Goal: Task Accomplishment & Management: Manage account settings

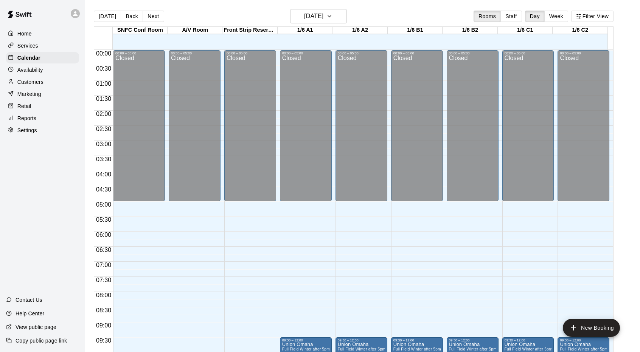
scroll to position [415, 0]
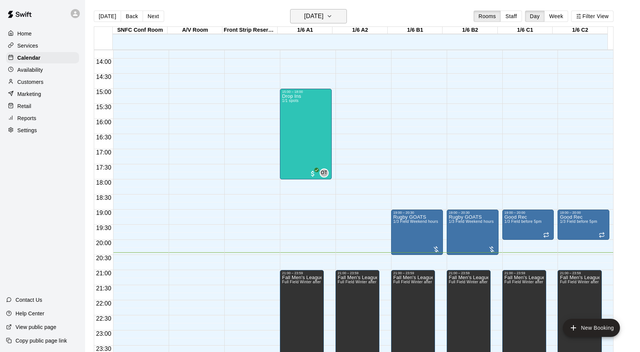
click at [304, 15] on h6 "[DATE]" at bounding box center [313, 16] width 19 height 11
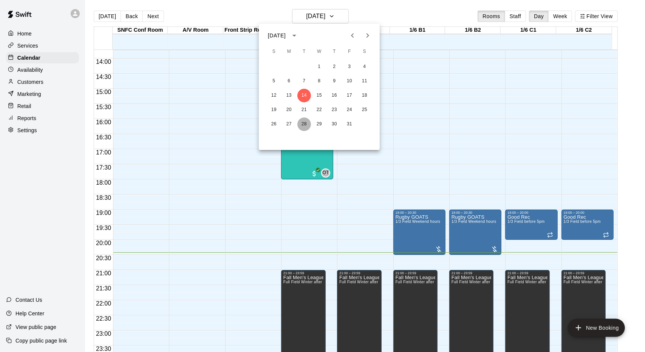
click at [302, 127] on button "28" at bounding box center [305, 125] width 14 height 14
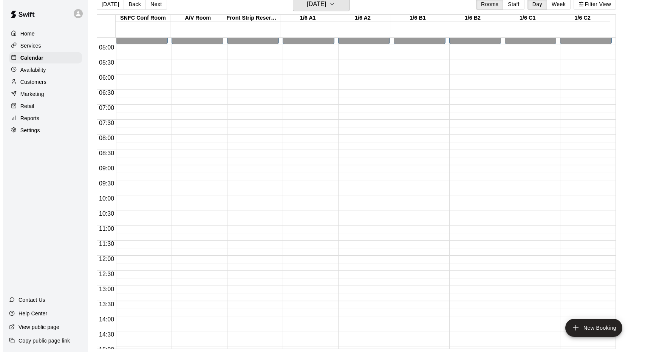
scroll to position [113, 0]
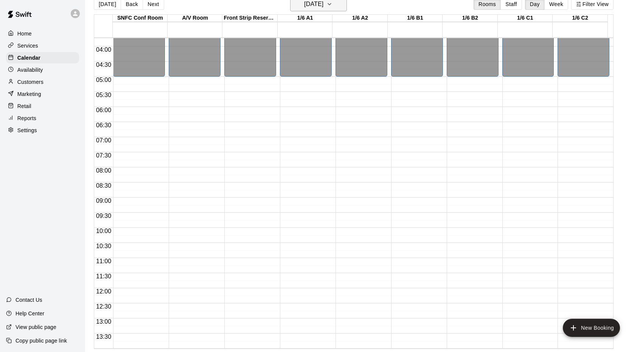
click at [320, 5] on h6 "[DATE]" at bounding box center [313, 4] width 19 height 11
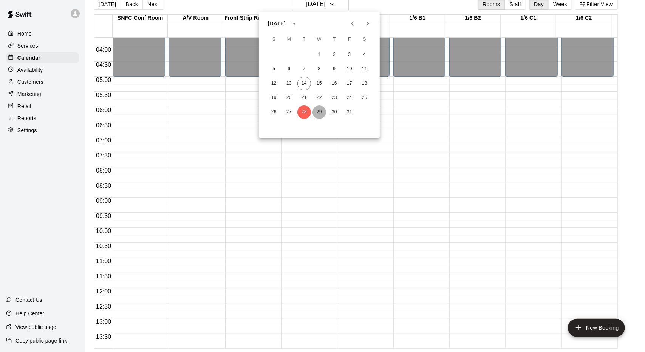
click at [322, 116] on button "29" at bounding box center [320, 112] width 14 height 14
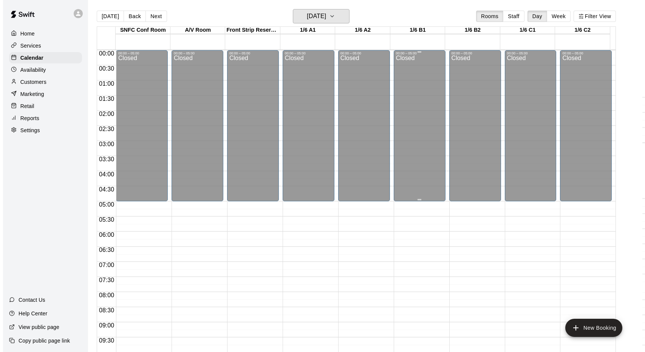
scroll to position [12, 0]
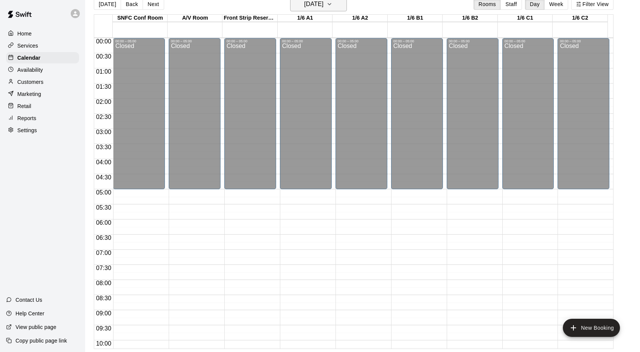
click at [323, 2] on h6 "[DATE]" at bounding box center [313, 4] width 19 height 11
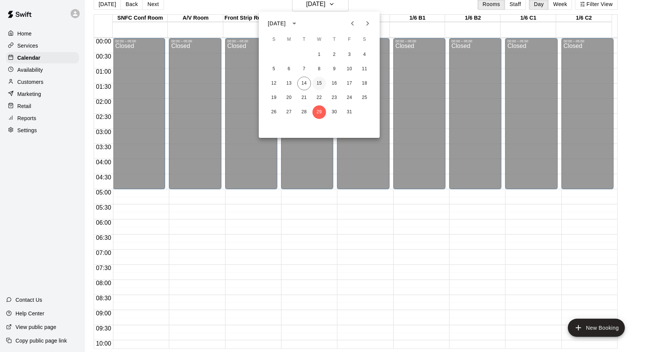
click at [319, 81] on button "15" at bounding box center [320, 84] width 14 height 14
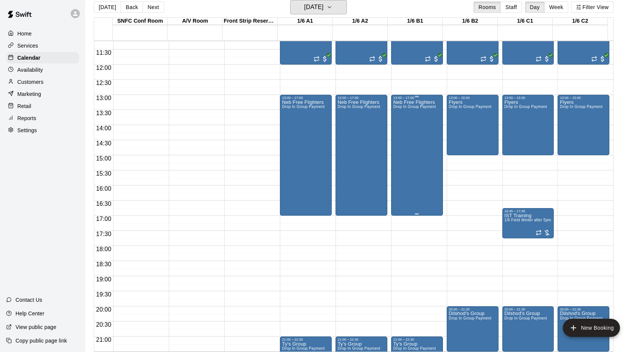
scroll to position [415, 0]
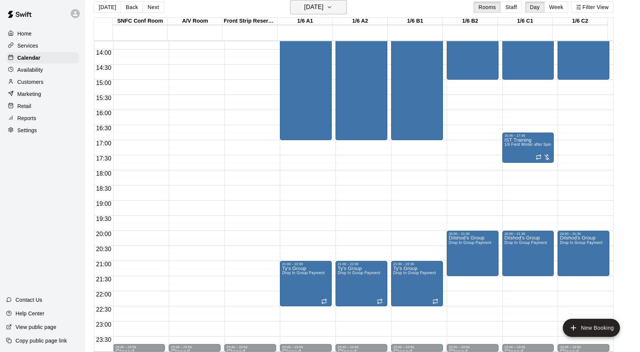
click at [323, 3] on h6 "[DATE]" at bounding box center [313, 7] width 19 height 11
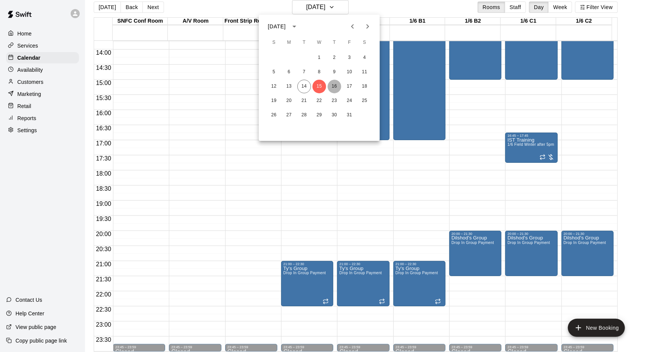
click at [335, 83] on button "16" at bounding box center [335, 87] width 14 height 14
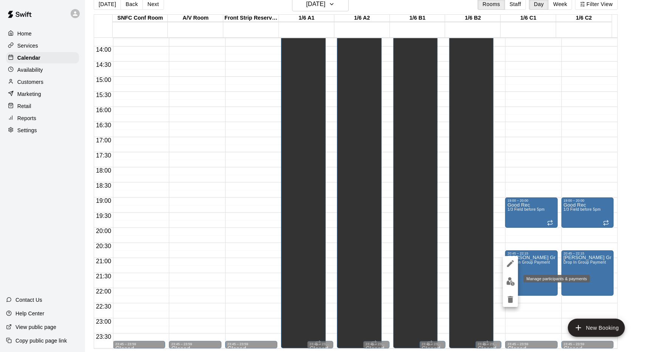
click at [511, 282] on img "edit" at bounding box center [511, 282] width 9 height 9
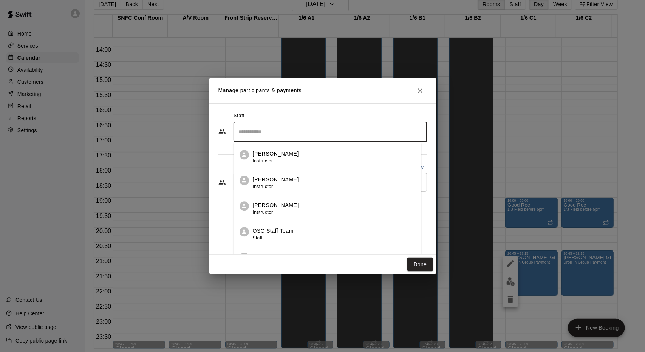
click at [304, 131] on input "Search staff" at bounding box center [330, 132] width 187 height 13
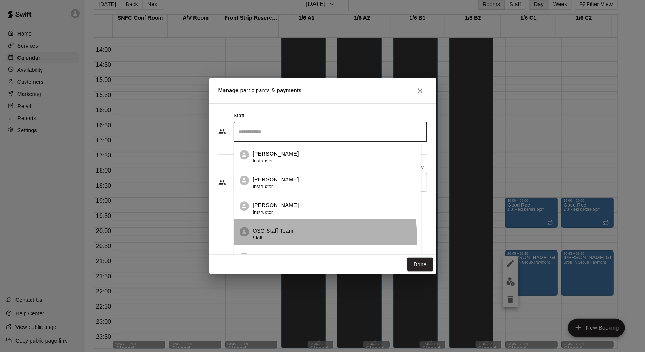
click at [290, 238] on div "OSC Staff Team Staff" at bounding box center [273, 234] width 41 height 15
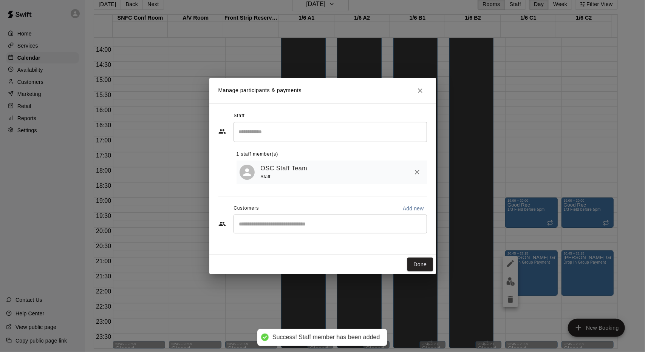
click at [269, 230] on div "​" at bounding box center [331, 224] width 194 height 19
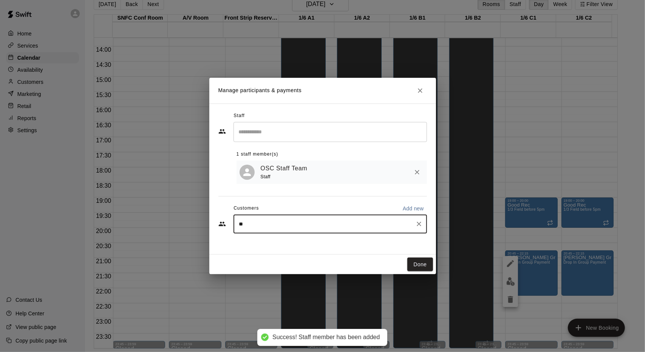
type input "***"
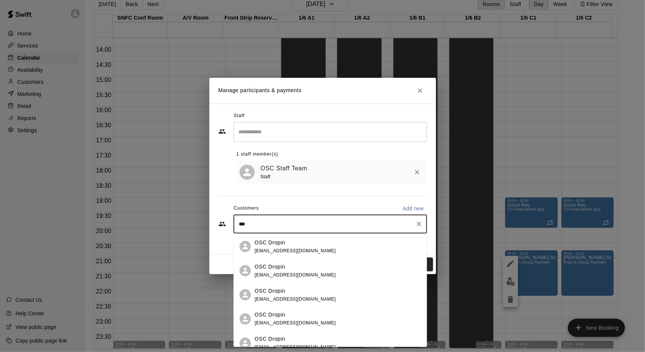
click at [283, 253] on span "[EMAIL_ADDRESS][DOMAIN_NAME]" at bounding box center [295, 250] width 81 height 5
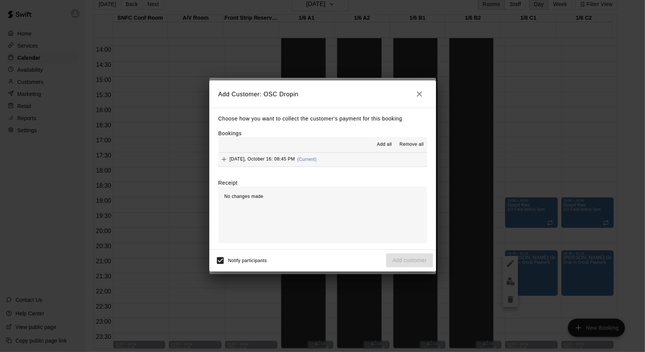
click at [354, 159] on button "[DATE], October 16: 08:45 PM (Current)" at bounding box center [323, 160] width 209 height 14
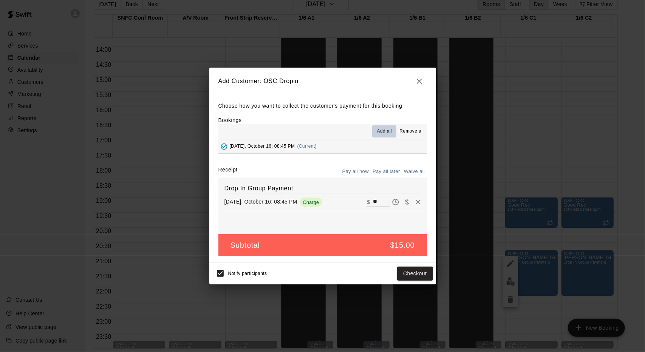
click at [386, 131] on span "Add all" at bounding box center [384, 132] width 15 height 8
click at [422, 86] on button "button" at bounding box center [419, 81] width 15 height 15
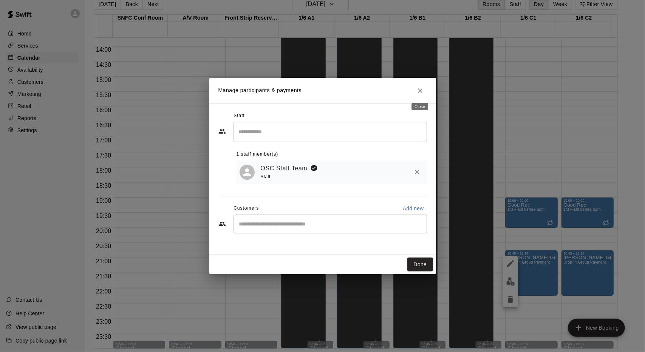
click at [420, 86] on button "Close" at bounding box center [421, 91] width 14 height 14
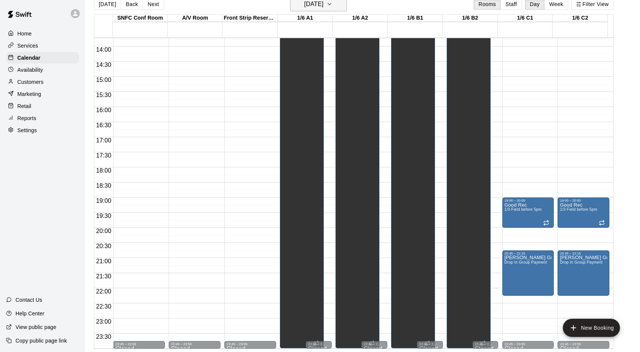
click at [304, 5] on h6 "[DATE]" at bounding box center [313, 4] width 19 height 11
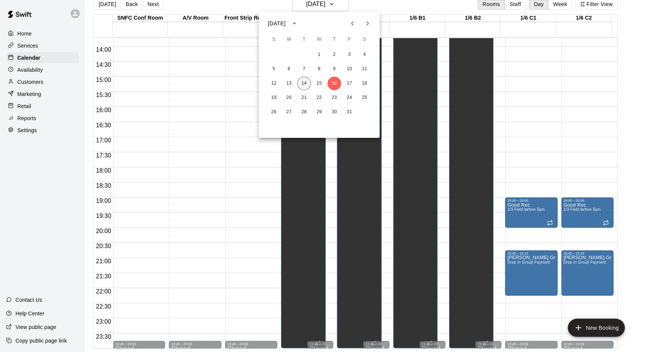
click at [306, 82] on button "14" at bounding box center [305, 84] width 14 height 14
